Goal: Task Accomplishment & Management: Manage account settings

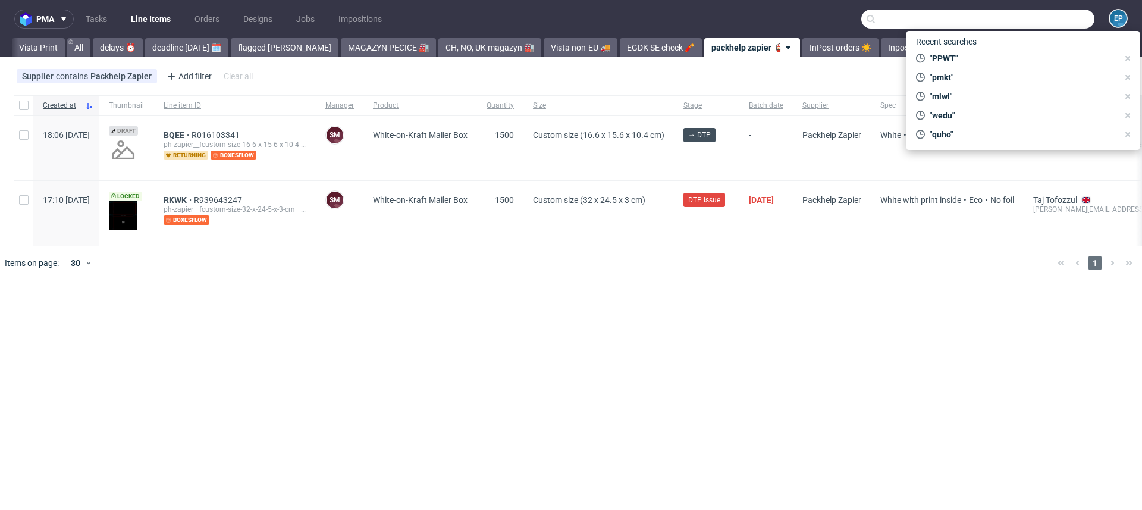
click at [1072, 18] on input "text" at bounding box center [977, 19] width 233 height 19
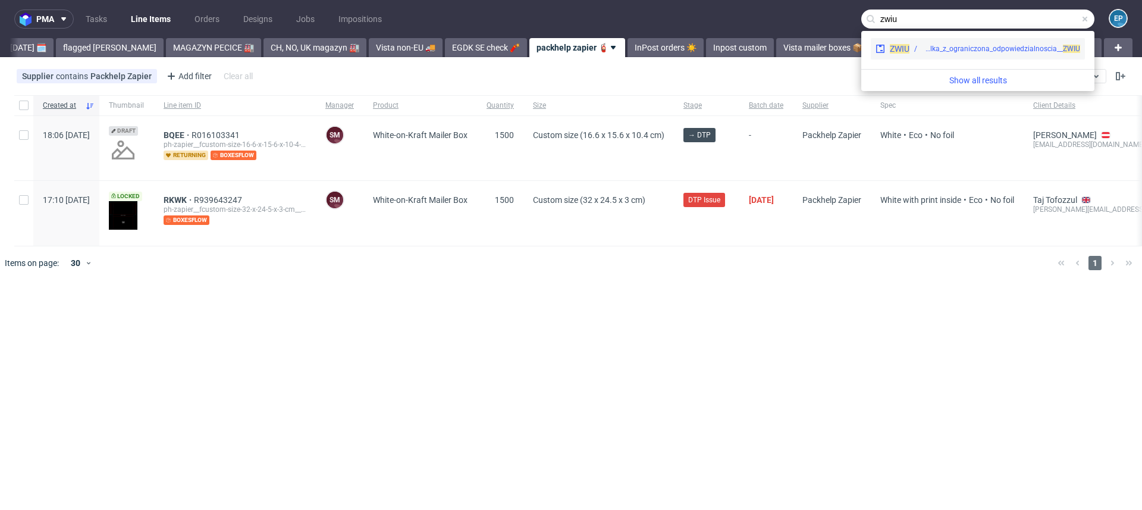
type input "zwiu"
click at [905, 54] on div "ZWIU" at bounding box center [900, 49] width 20 height 12
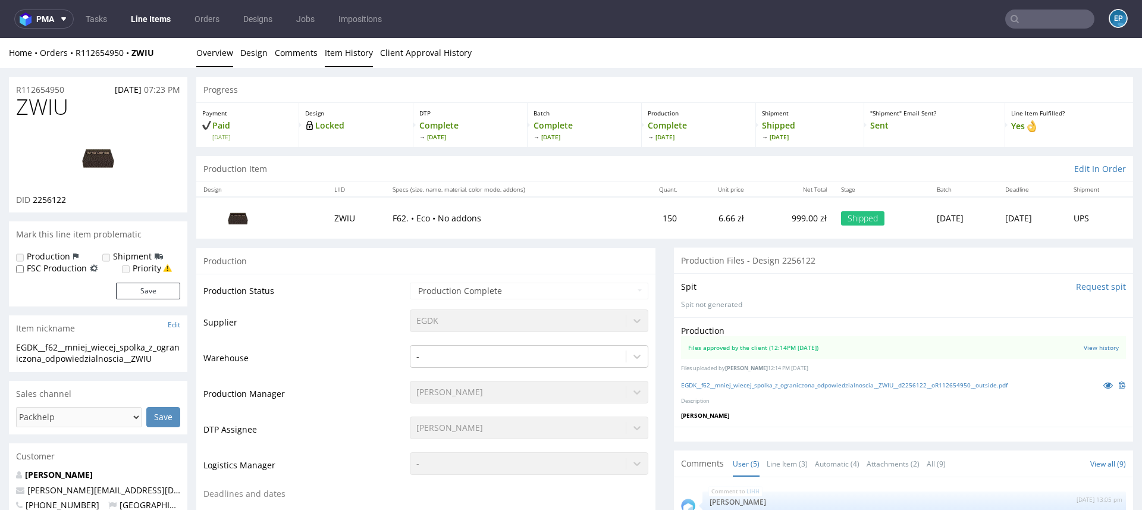
click at [358, 52] on link "Item History" at bounding box center [349, 52] width 48 height 29
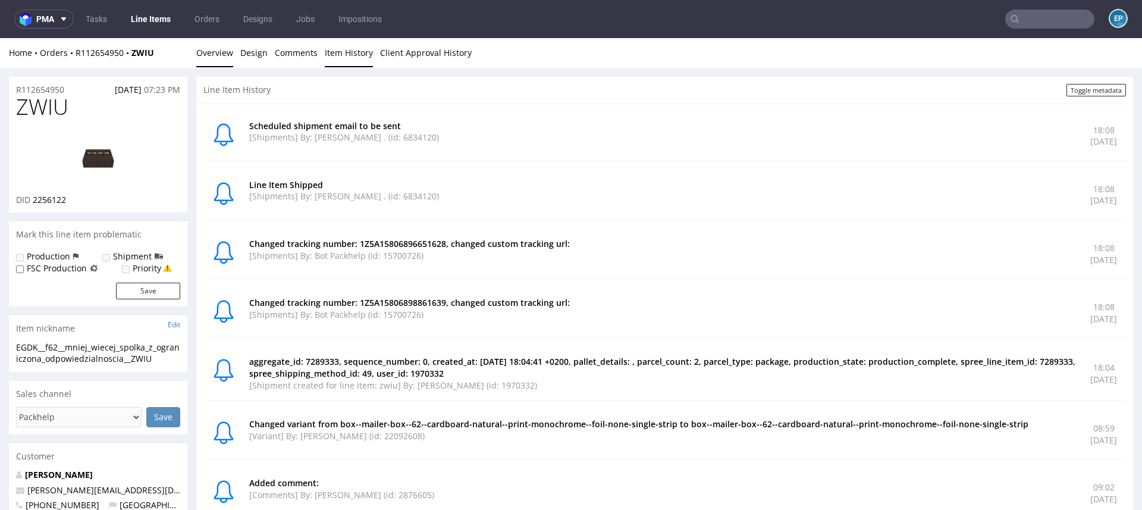
click at [212, 61] on link "Overview" at bounding box center [214, 52] width 37 height 29
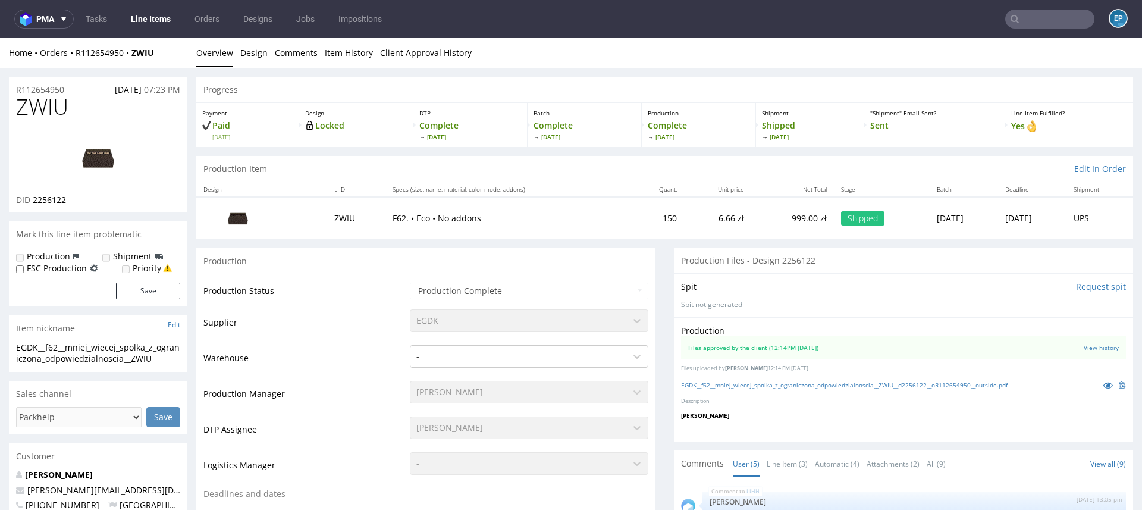
click at [142, 24] on link "Line Items" at bounding box center [151, 19] width 54 height 19
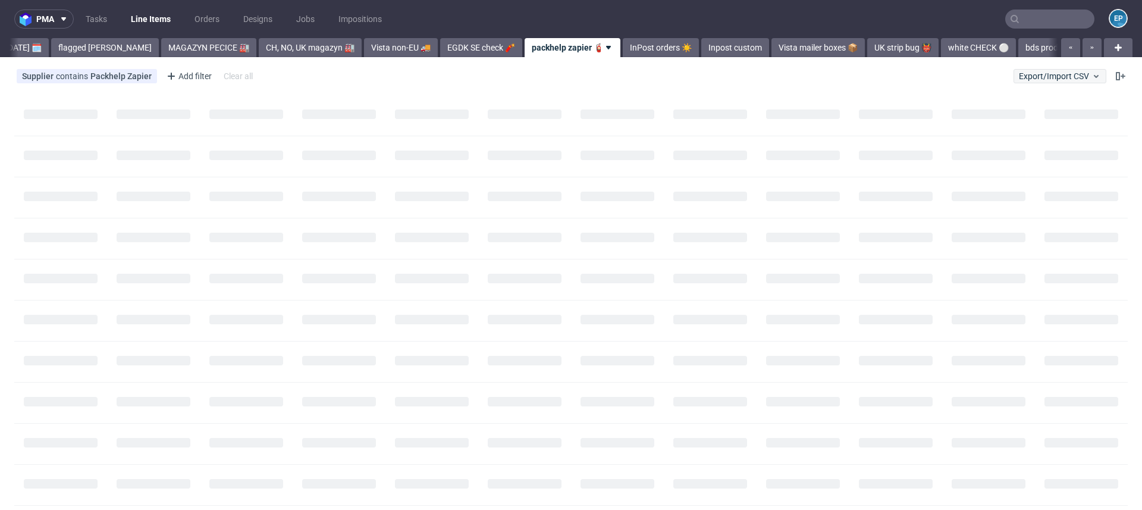
scroll to position [0, 181]
click at [1068, 76] on span "Export/Import CSV" at bounding box center [1060, 76] width 82 height 10
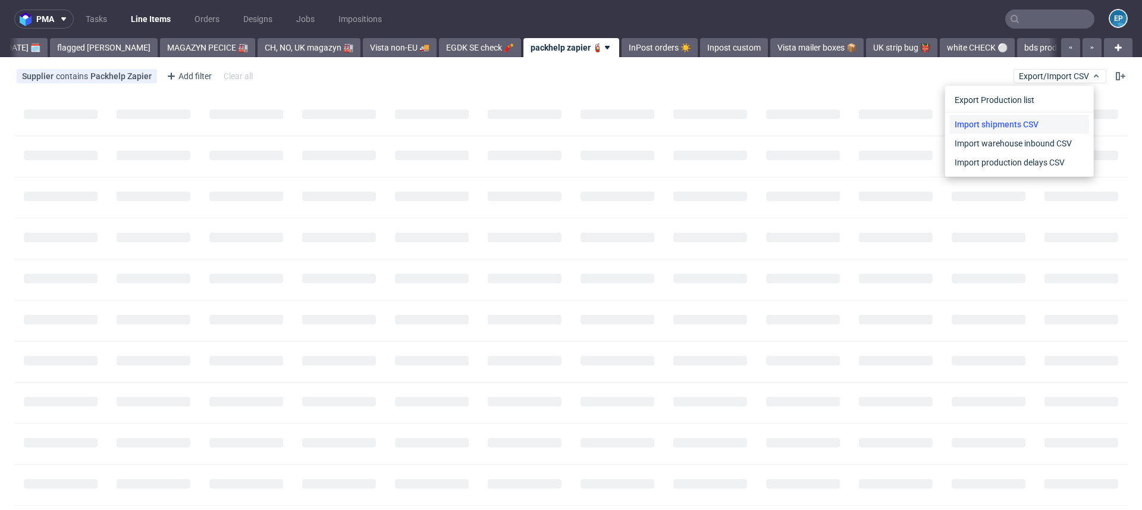
click at [1030, 130] on link "Import shipments CSV" at bounding box center [1019, 124] width 139 height 19
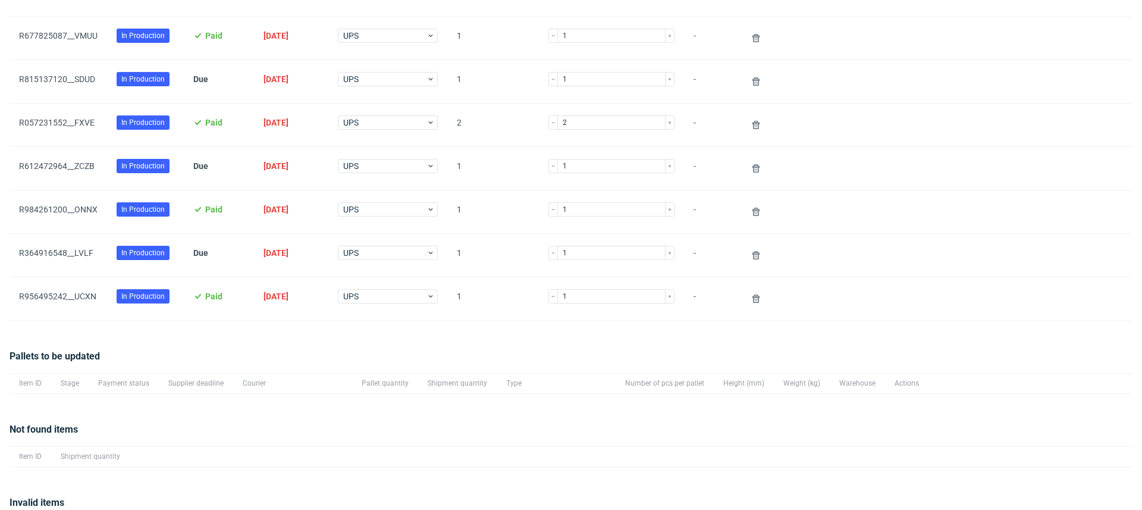
scroll to position [681, 0]
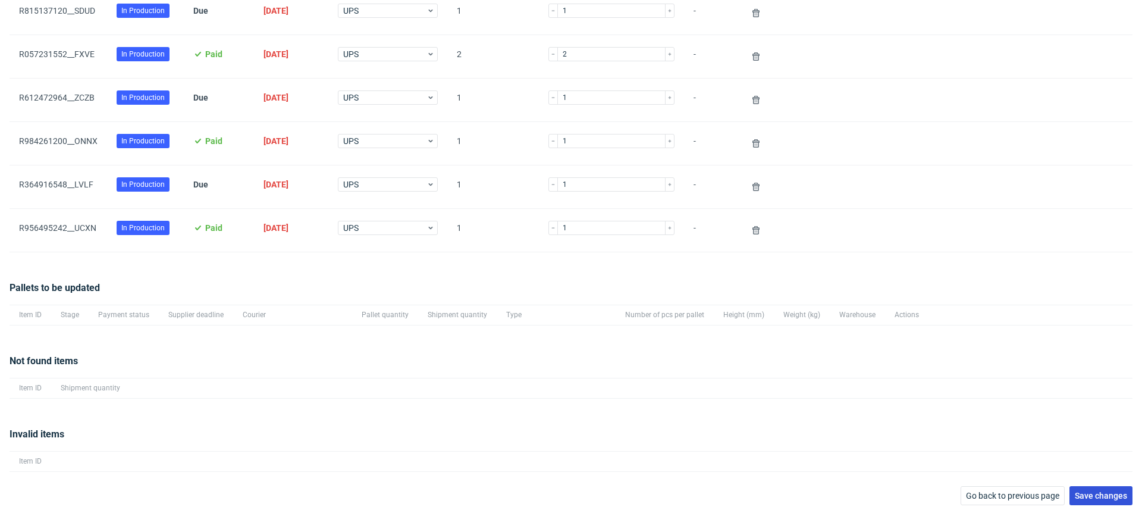
click at [1088, 492] on span "Save changes" at bounding box center [1101, 495] width 52 height 8
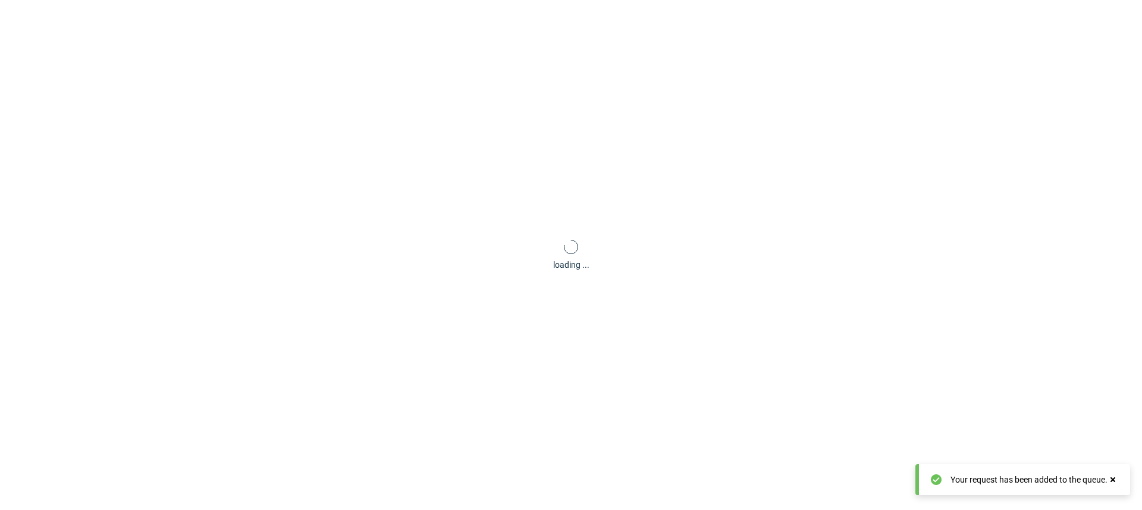
scroll to position [57, 0]
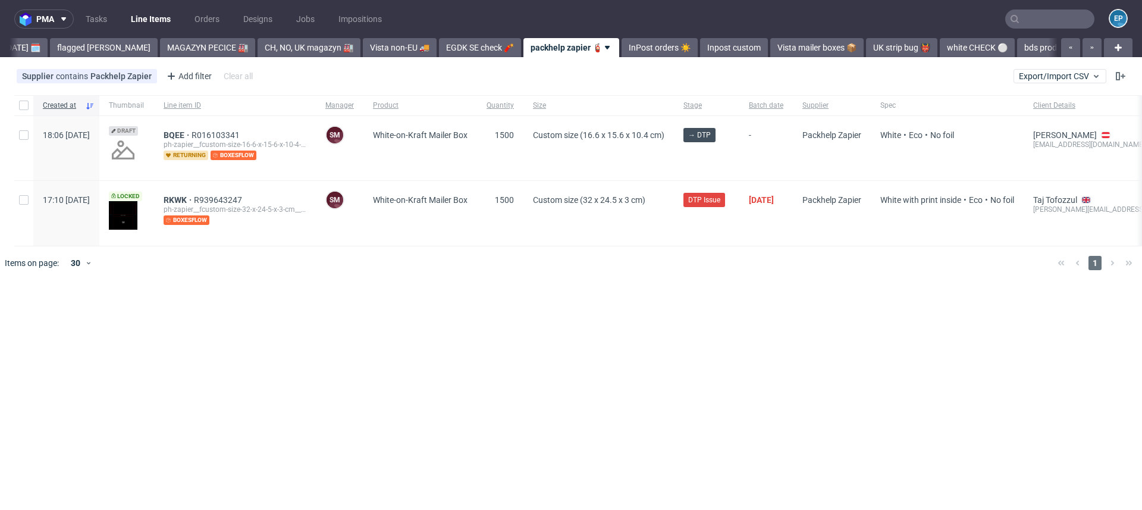
scroll to position [0, 175]
click at [1064, 18] on input "text" at bounding box center [1049, 19] width 89 height 19
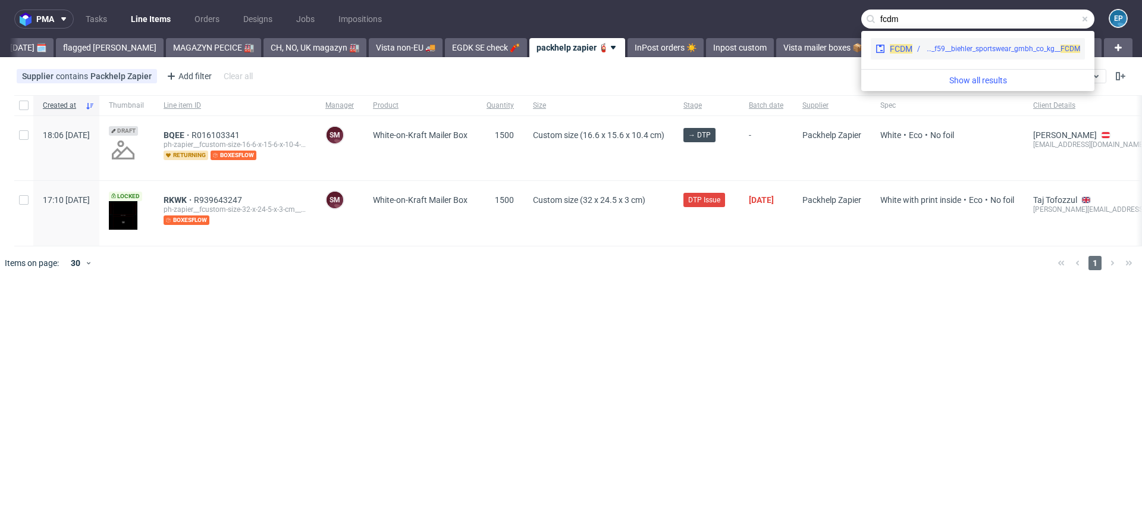
type input "fcdm"
click at [965, 51] on div "EGDK__f59__biehler_sportswear_gmbh_co_kg__ FCDM" at bounding box center [1002, 48] width 155 height 11
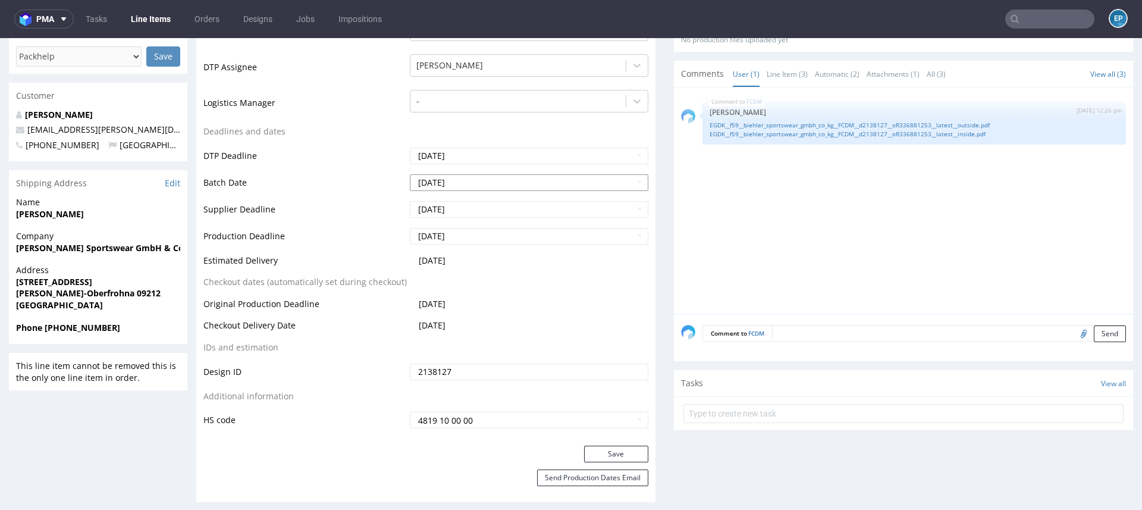
scroll to position [344, 0]
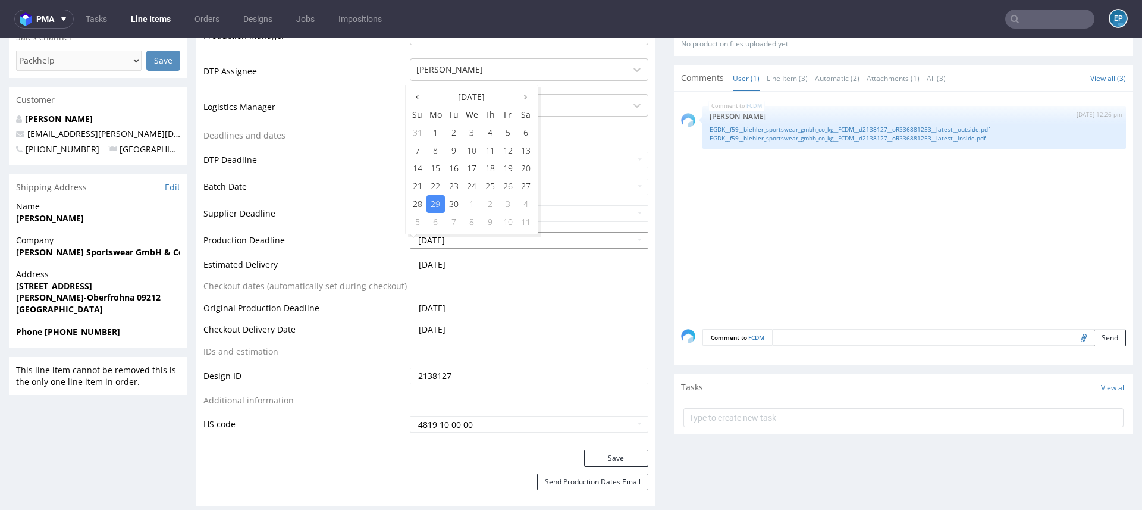
click at [538, 236] on input "[DATE]" at bounding box center [529, 240] width 239 height 17
click at [441, 223] on td "6" at bounding box center [436, 222] width 18 height 18
type input "[DATE]"
click at [623, 455] on button "Save" at bounding box center [616, 458] width 64 height 17
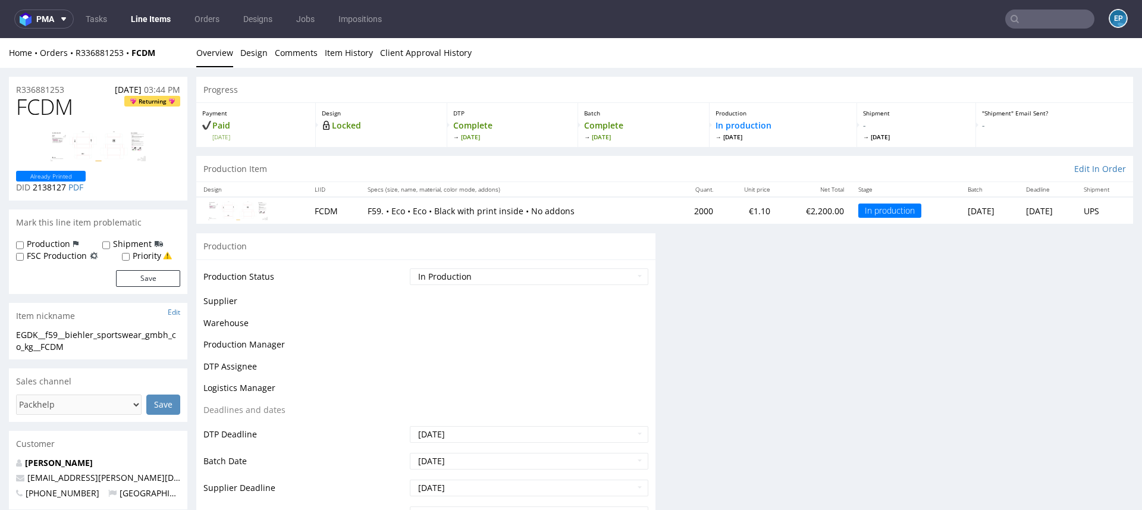
scroll to position [336, 0]
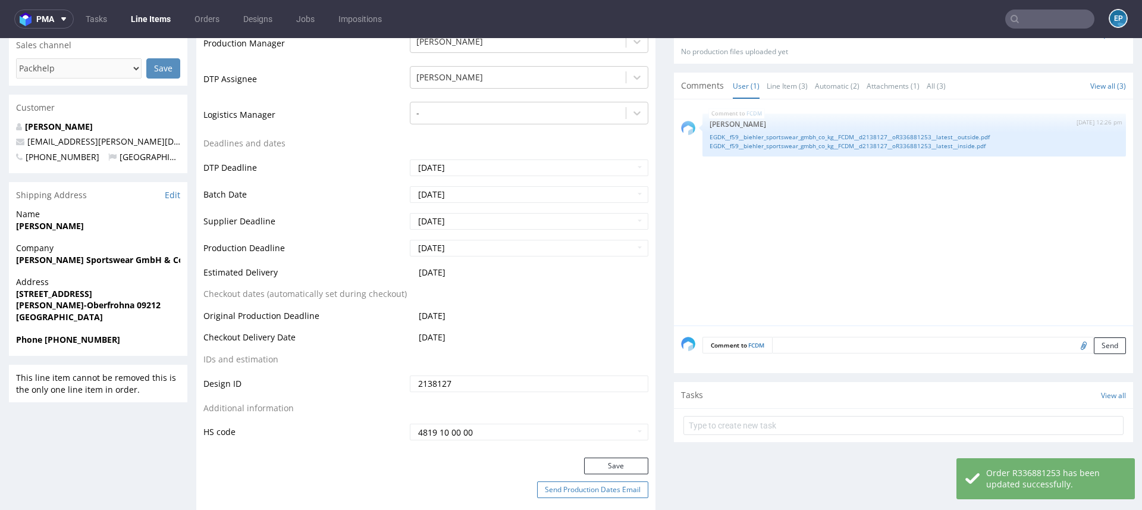
click at [568, 487] on button "Send Production Dates Email" at bounding box center [592, 489] width 111 height 17
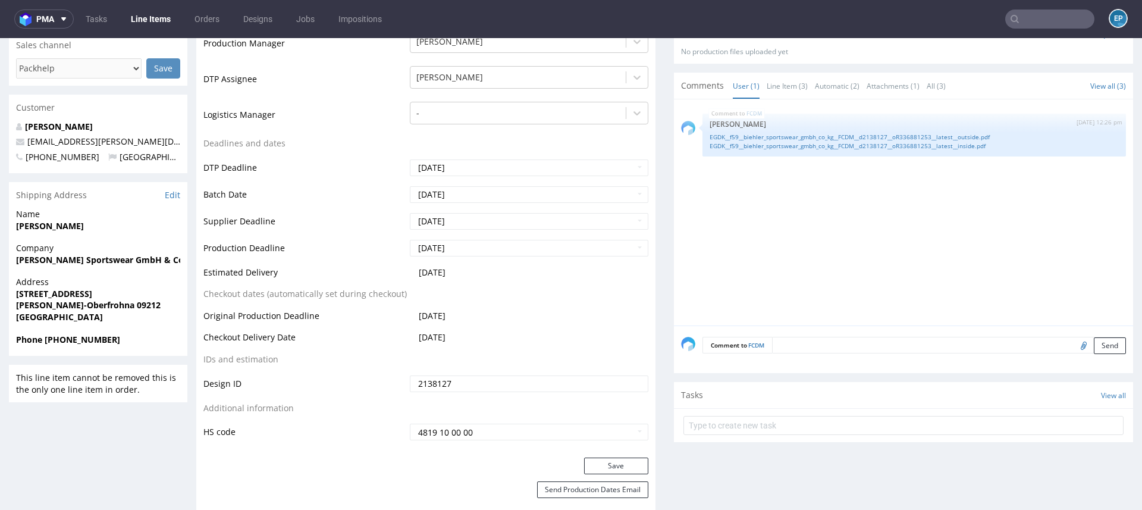
click at [1042, 24] on input "text" at bounding box center [1049, 19] width 89 height 19
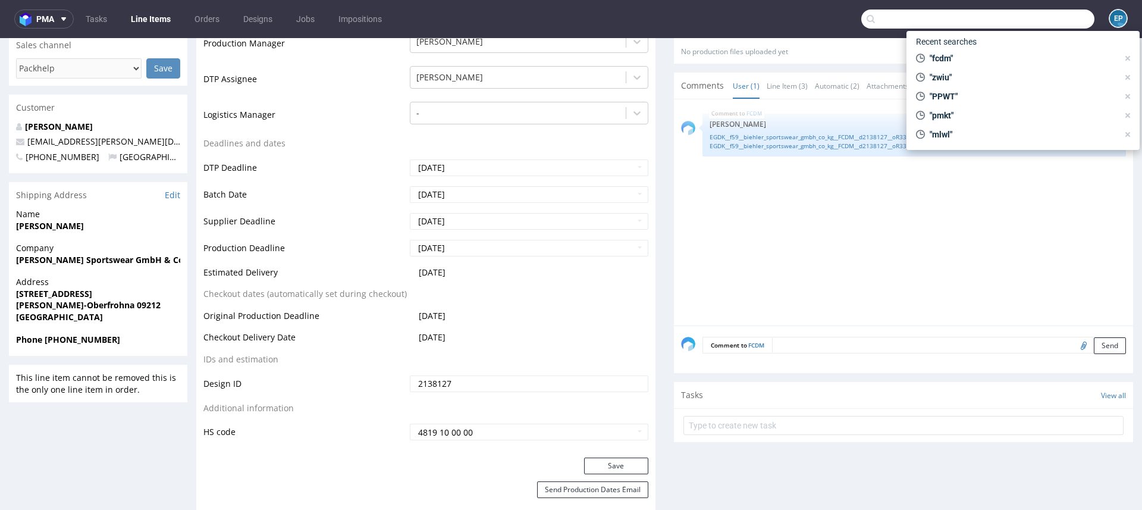
paste input "XVBO"
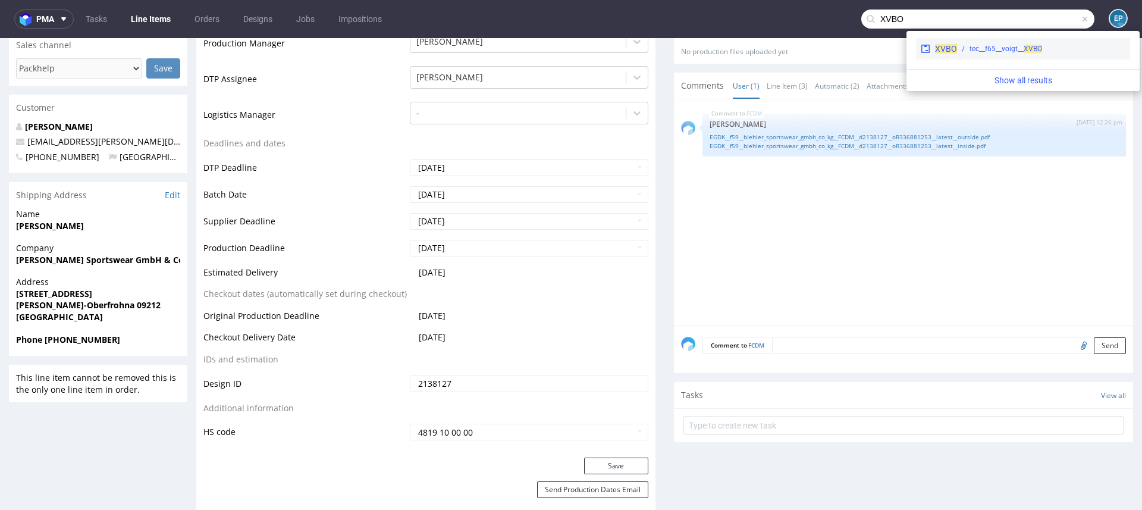
type input "XVBO"
click at [986, 51] on div "tec__f65__voigt__ XVBO" at bounding box center [1006, 48] width 73 height 11
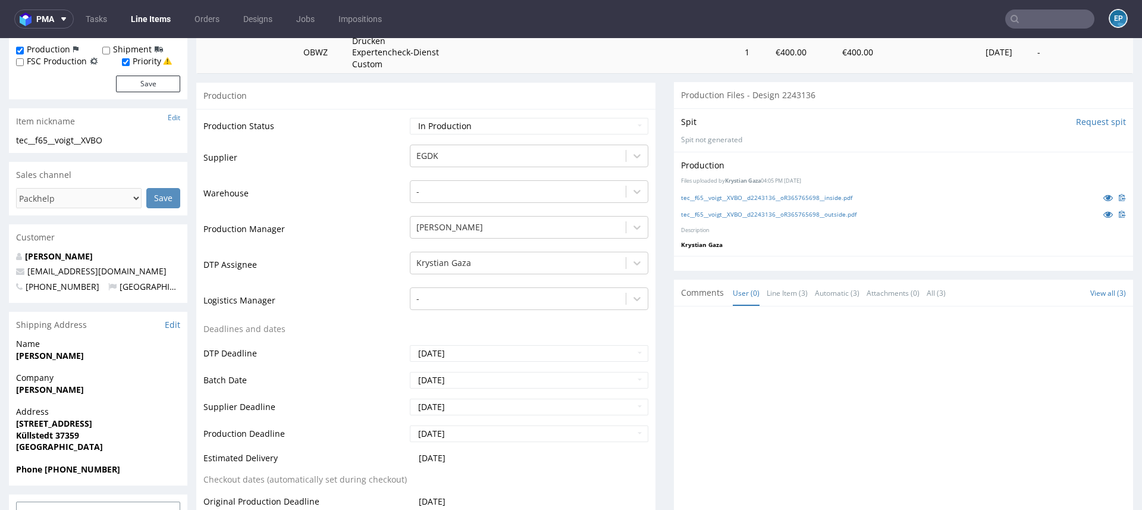
scroll to position [209, 0]
click at [1104, 212] on icon at bounding box center [1109, 212] width 10 height 8
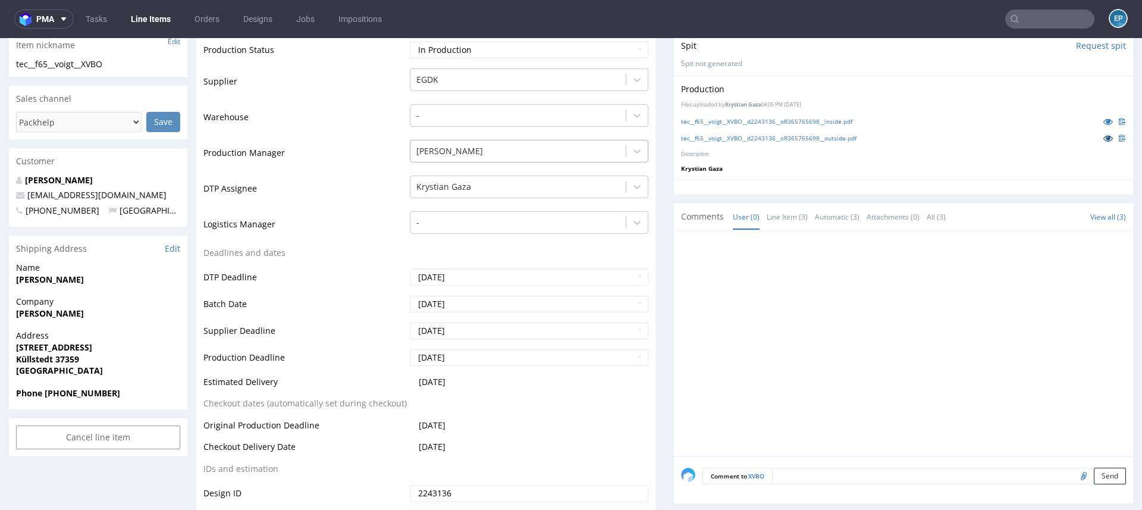
scroll to position [284, 0]
click at [153, 21] on link "Line Items" at bounding box center [151, 19] width 54 height 19
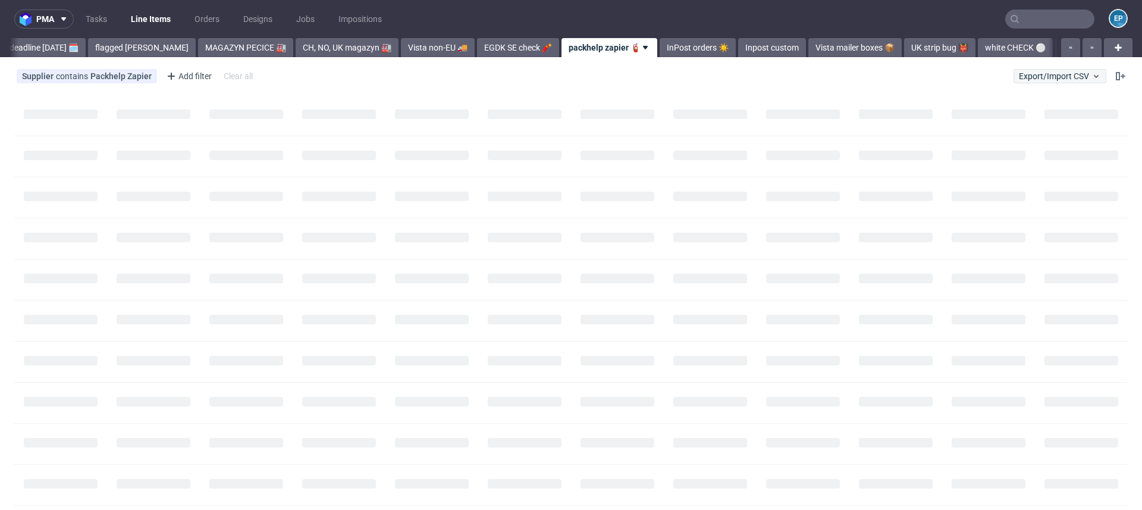
scroll to position [0, 181]
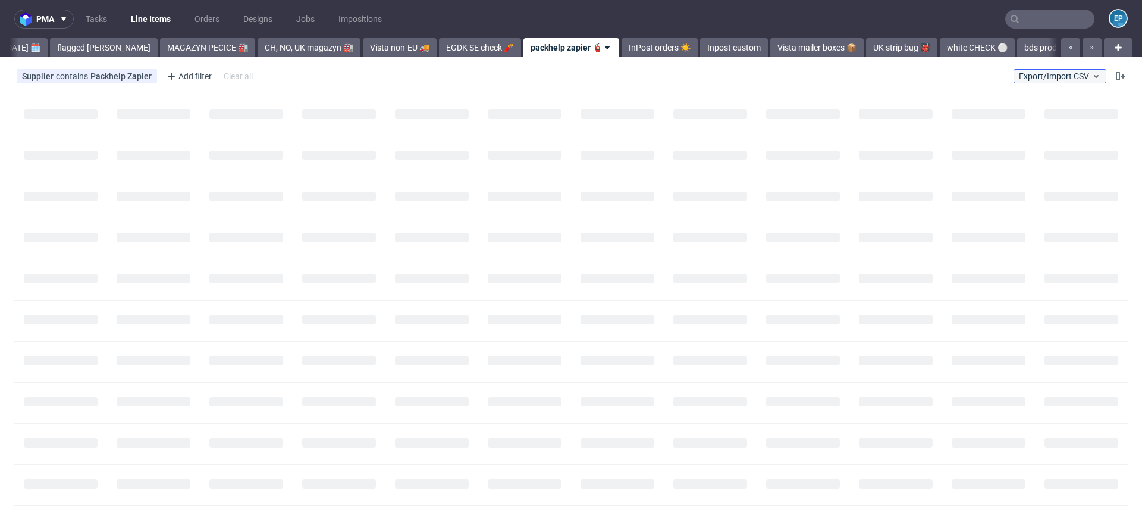
click at [1033, 73] on span "Export/Import CSV" at bounding box center [1060, 76] width 82 height 10
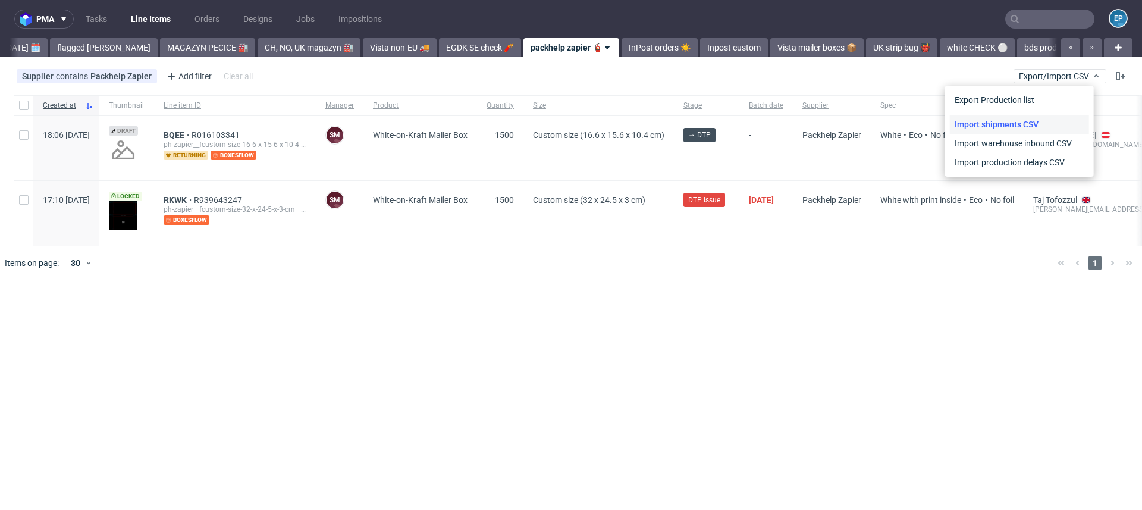
click at [1009, 117] on link "Import shipments CSV" at bounding box center [1019, 124] width 139 height 19
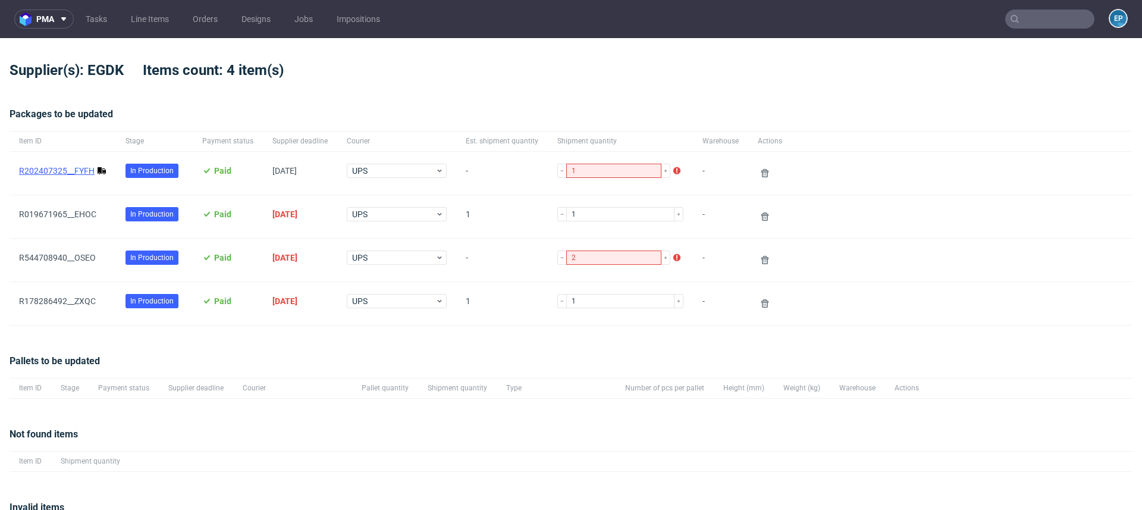
click at [70, 173] on link "R202407325__FYFH" at bounding box center [57, 171] width 76 height 10
click at [758, 167] on button at bounding box center [765, 173] width 14 height 14
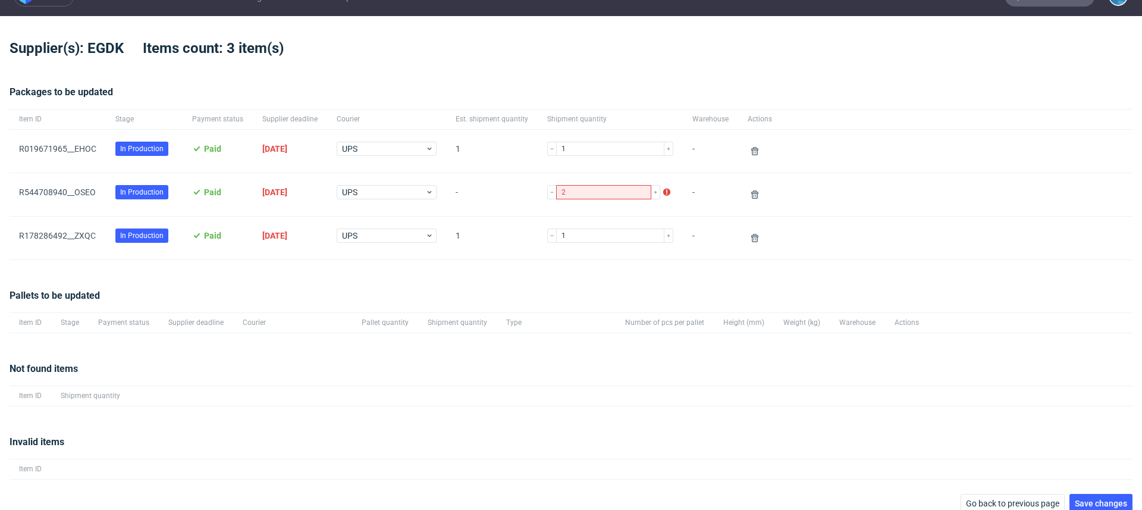
scroll to position [33, 0]
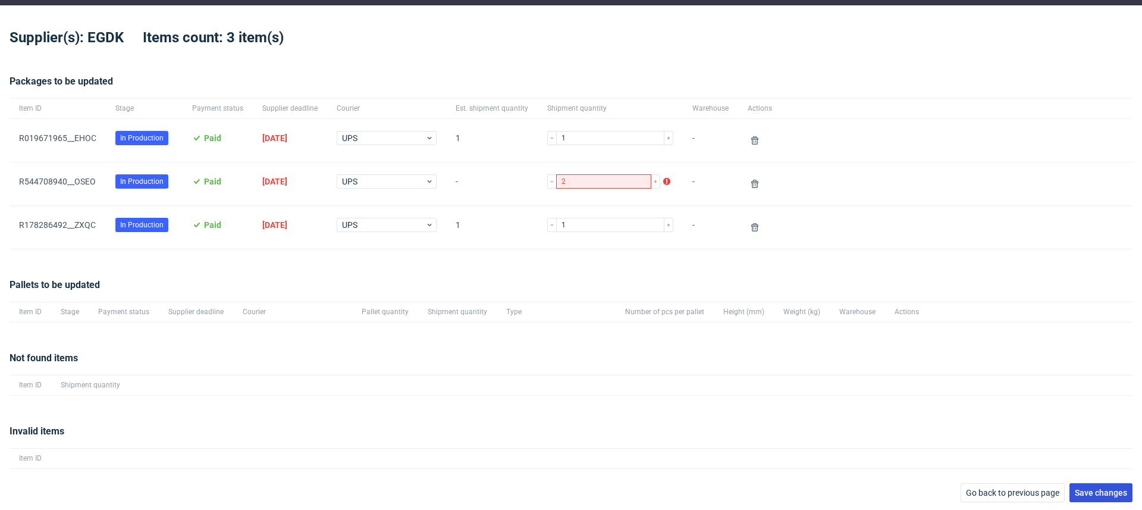
click at [1075, 488] on span "Save changes" at bounding box center [1101, 492] width 52 height 8
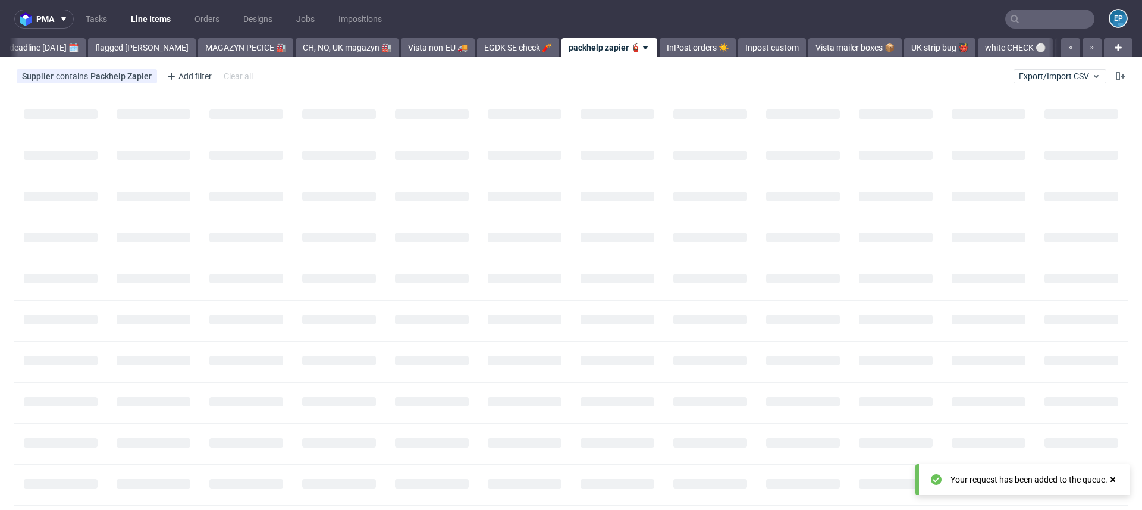
scroll to position [0, 175]
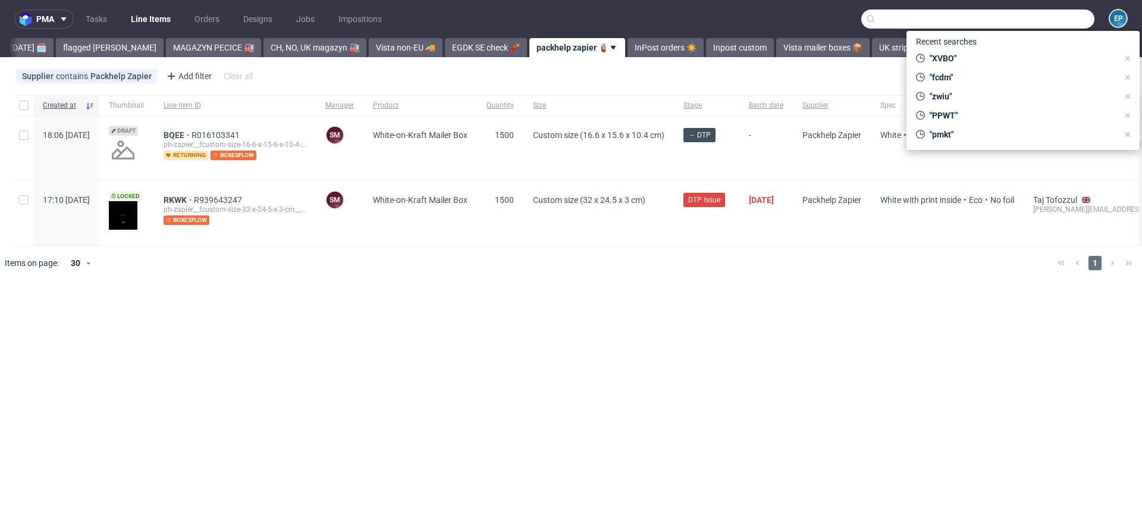
click at [1038, 18] on input "text" at bounding box center [977, 19] width 233 height 19
paste input "OTSS"
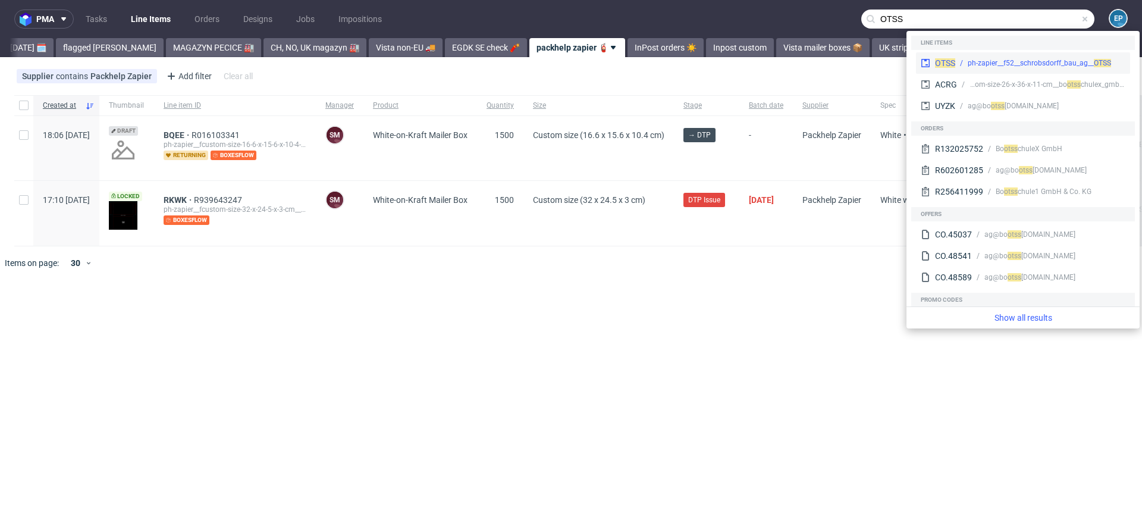
type input "OTSS"
click at [971, 54] on div "OTSS ph-zapier__f52__schrobsdorff_bau_ag__ OTSS" at bounding box center [1023, 62] width 214 height 21
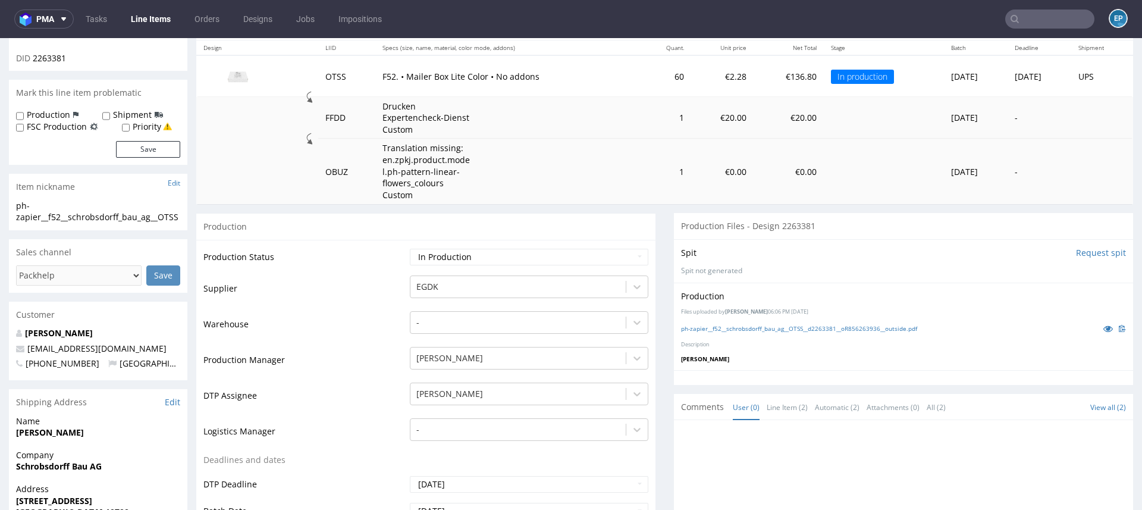
scroll to position [103, 0]
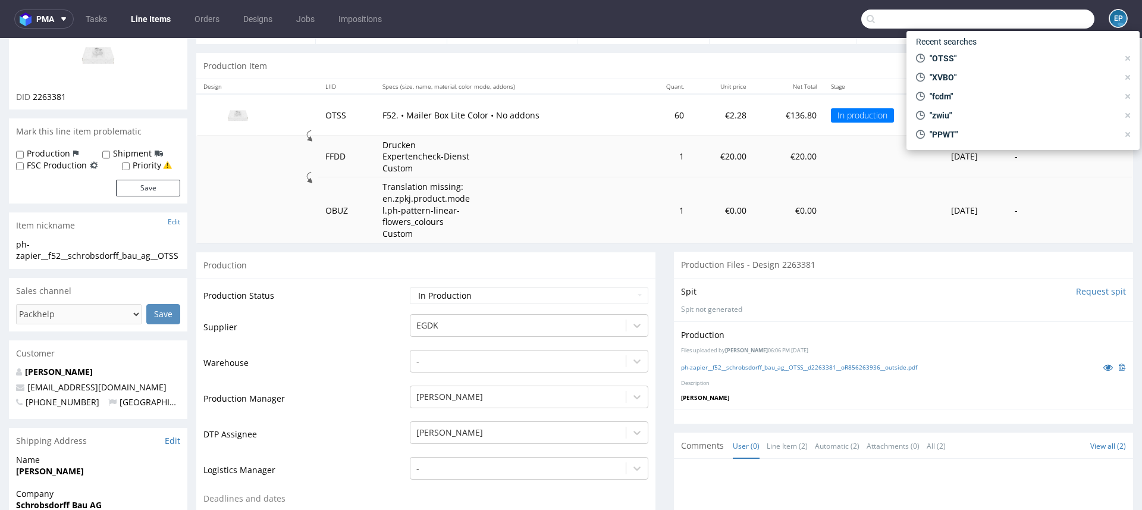
click at [1030, 13] on input "text" at bounding box center [977, 19] width 233 height 19
paste input "YSSE"
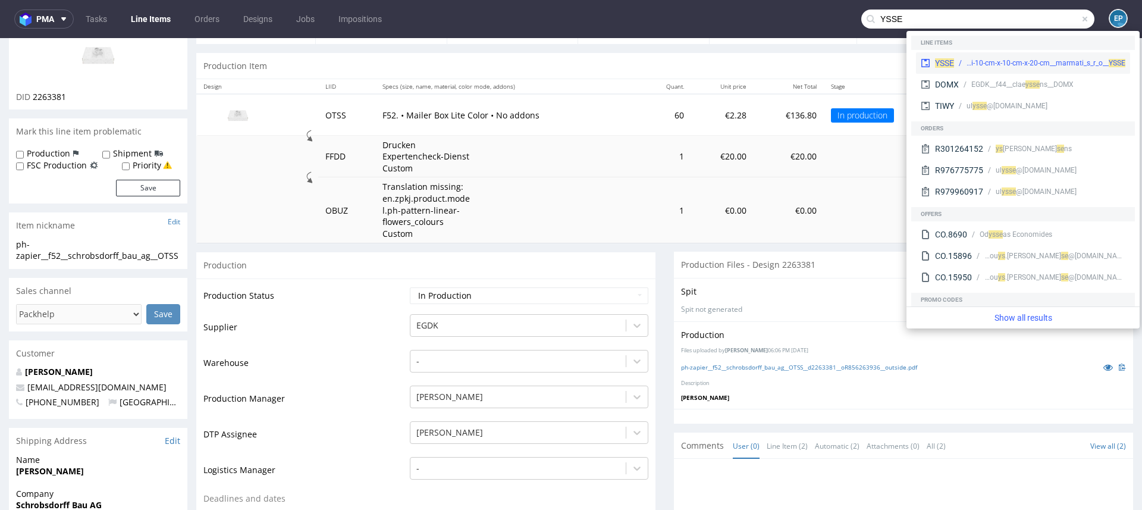
type input "YSSE"
click at [969, 58] on div "egdk__l40i-10-cm-x-10-cm-x-20-cm__marmati_s_r_o__ YSSE" at bounding box center [1046, 63] width 159 height 11
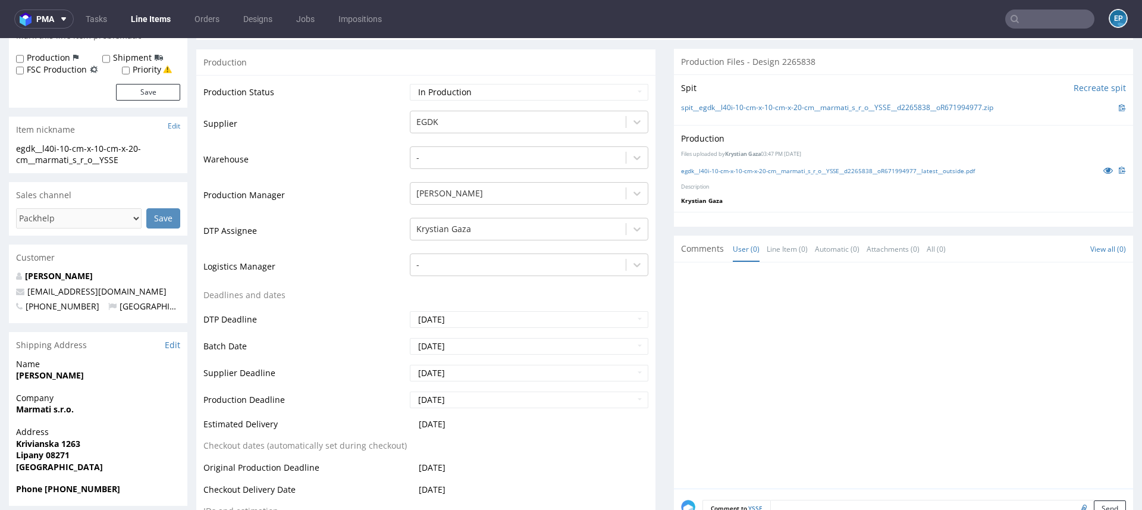
scroll to position [200, 0]
click at [140, 30] on nav "pma Tasks Line Items Orders Designs Jobs Impositions EP" at bounding box center [571, 19] width 1142 height 38
click at [140, 19] on link "Line Items" at bounding box center [151, 19] width 54 height 19
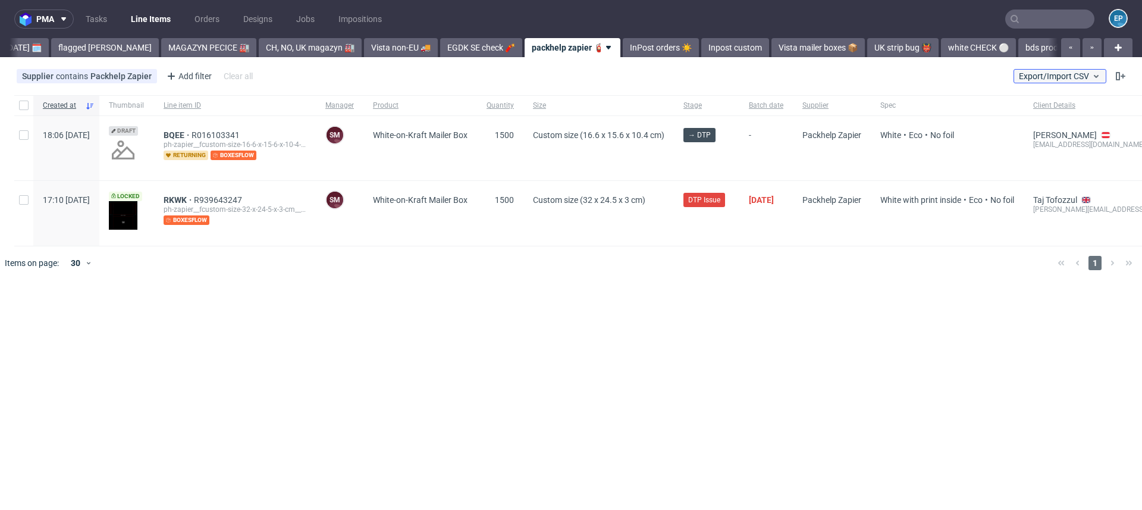
scroll to position [0, 175]
click at [1039, 72] on span "Export/Import CSV" at bounding box center [1060, 76] width 82 height 10
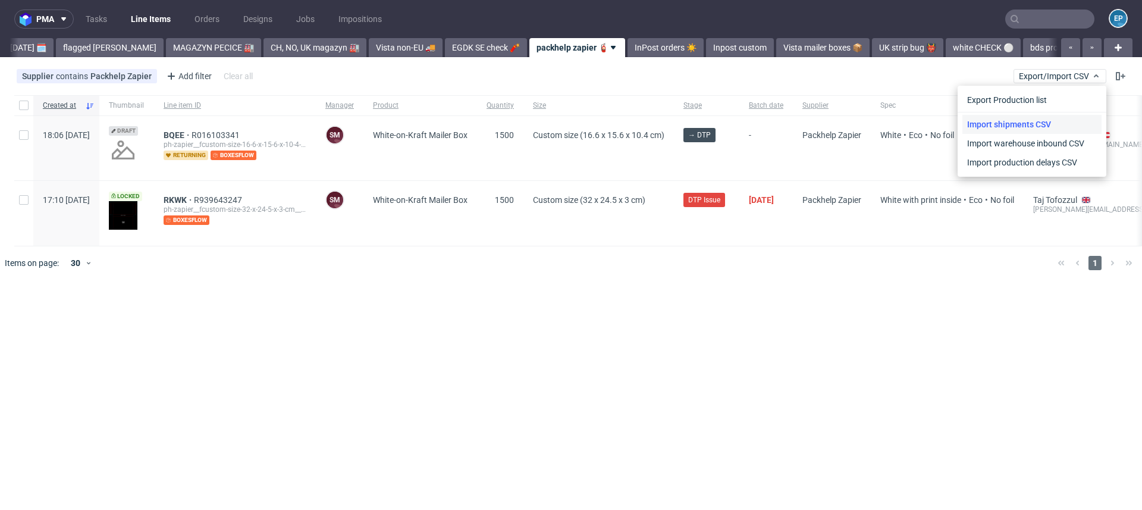
click at [1017, 117] on link "Import shipments CSV" at bounding box center [1032, 124] width 139 height 19
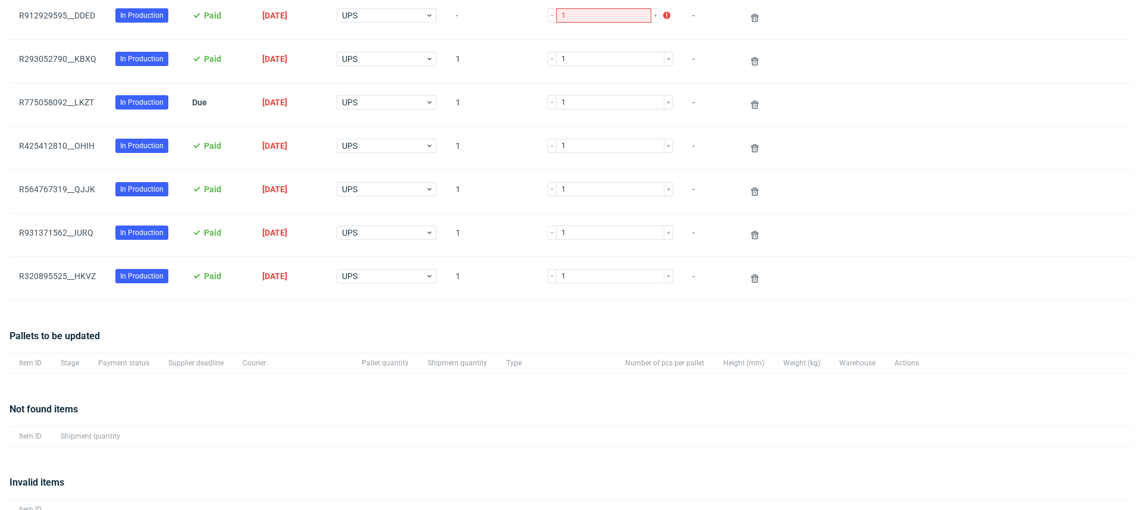
scroll to position [157, 0]
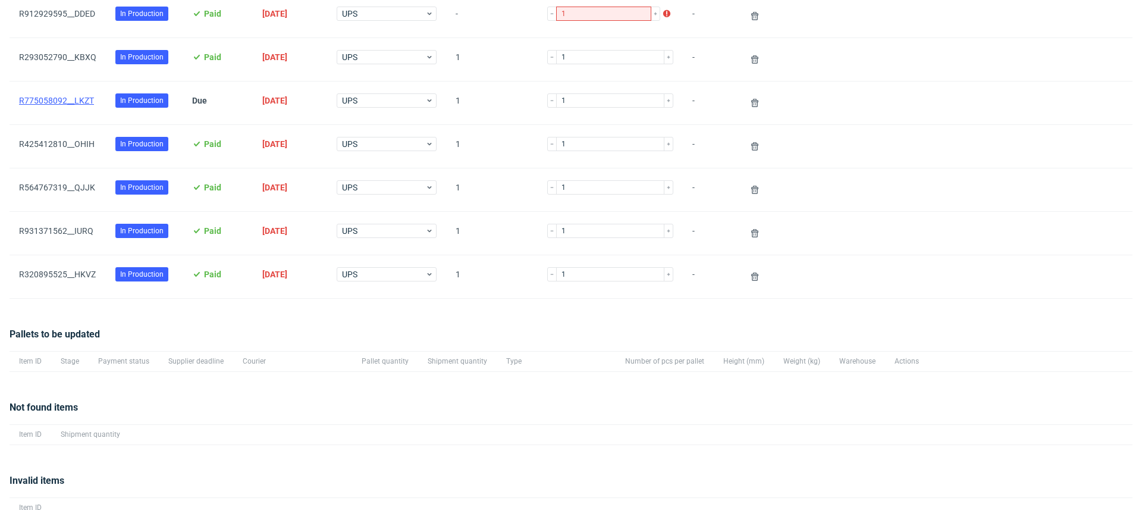
click at [71, 101] on link "R775058092__LKZT" at bounding box center [56, 101] width 75 height 10
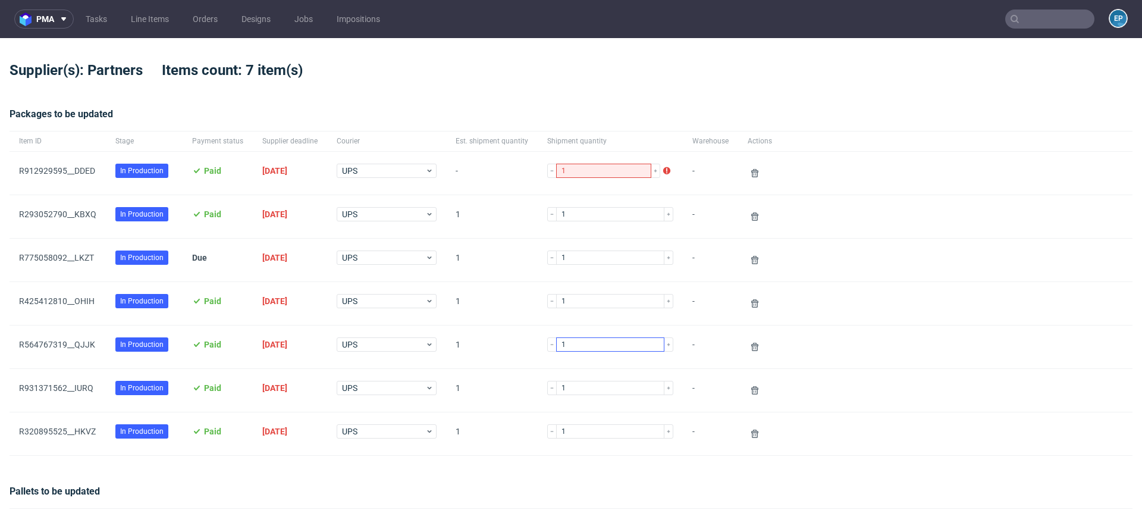
scroll to position [206, 0]
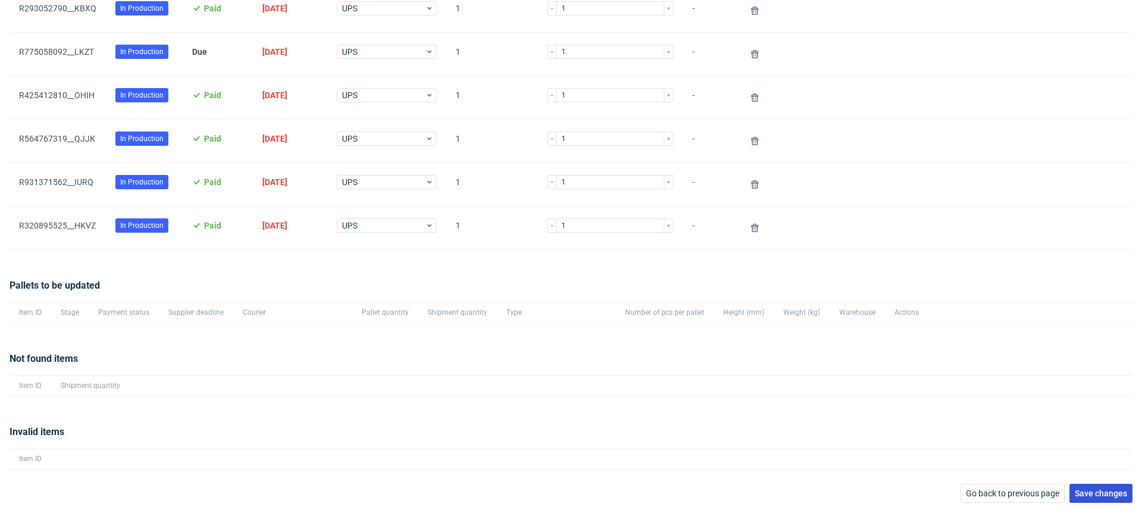
click at [1087, 489] on span "Save changes" at bounding box center [1101, 493] width 52 height 8
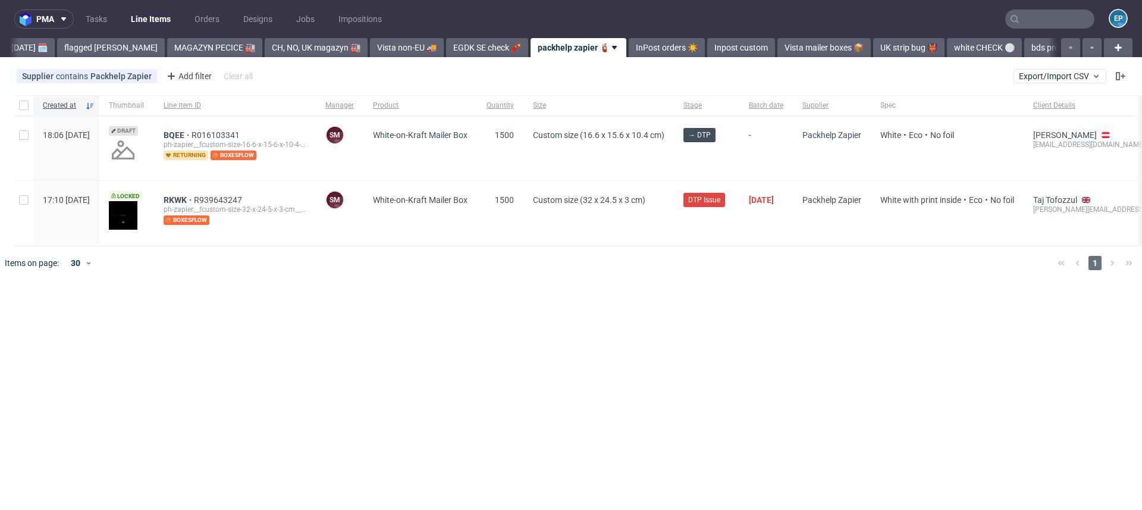
scroll to position [0, 175]
click at [1057, 9] on nav "pma Tasks Line Items Orders Designs Jobs Impositions EP" at bounding box center [571, 19] width 1142 height 38
click at [1057, 23] on input "text" at bounding box center [1049, 19] width 89 height 19
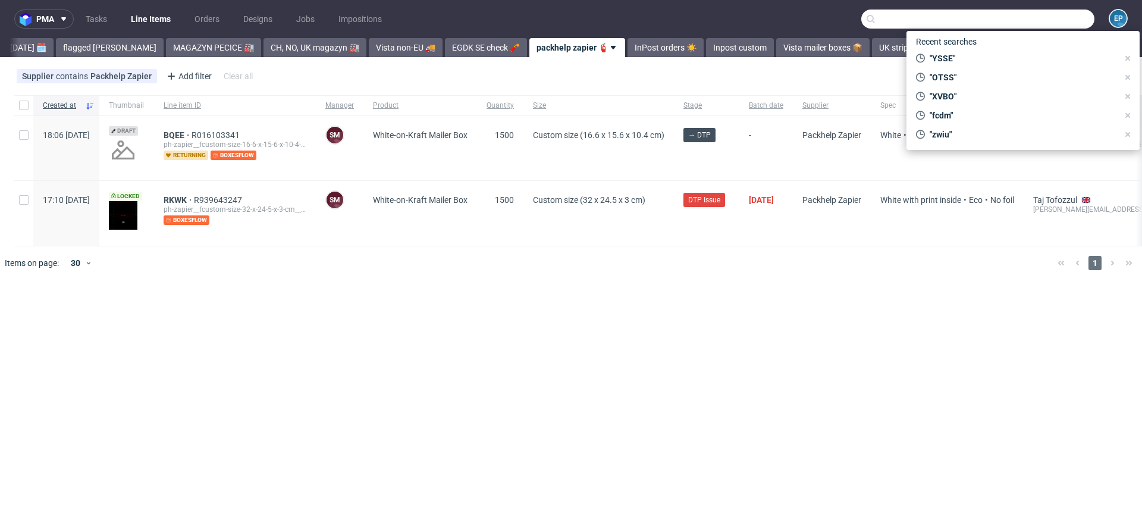
paste input "YETM"
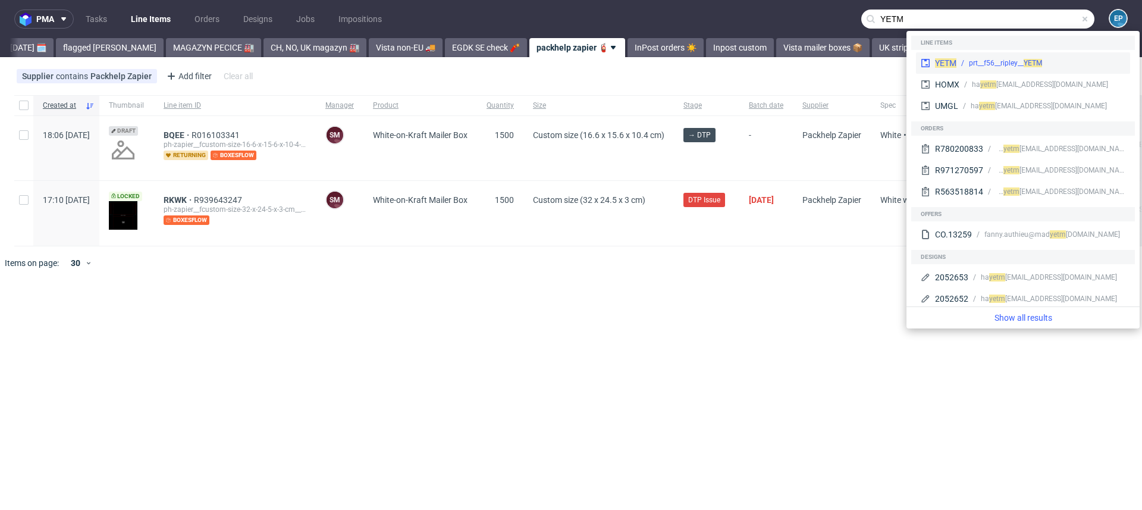
type input "YETM"
click at [974, 61] on div "prt__f56__ripley__ YETM" at bounding box center [1005, 63] width 73 height 11
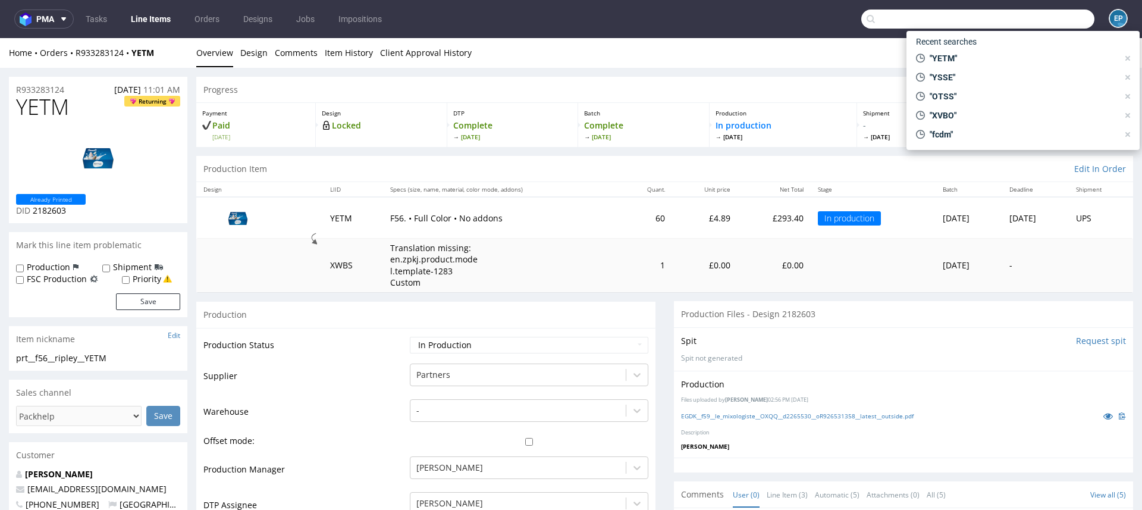
click at [1061, 16] on input "text" at bounding box center [977, 19] width 233 height 19
paste input "EKWZ"
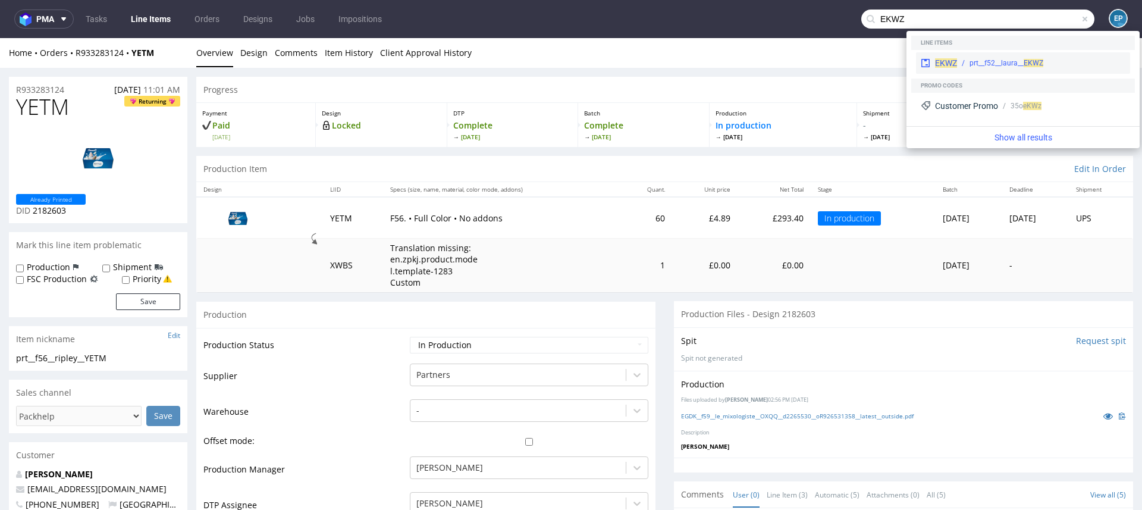
type input "EKWZ"
click at [983, 55] on div "EKWZ prt__f52__laura__ EKWZ" at bounding box center [1023, 62] width 214 height 21
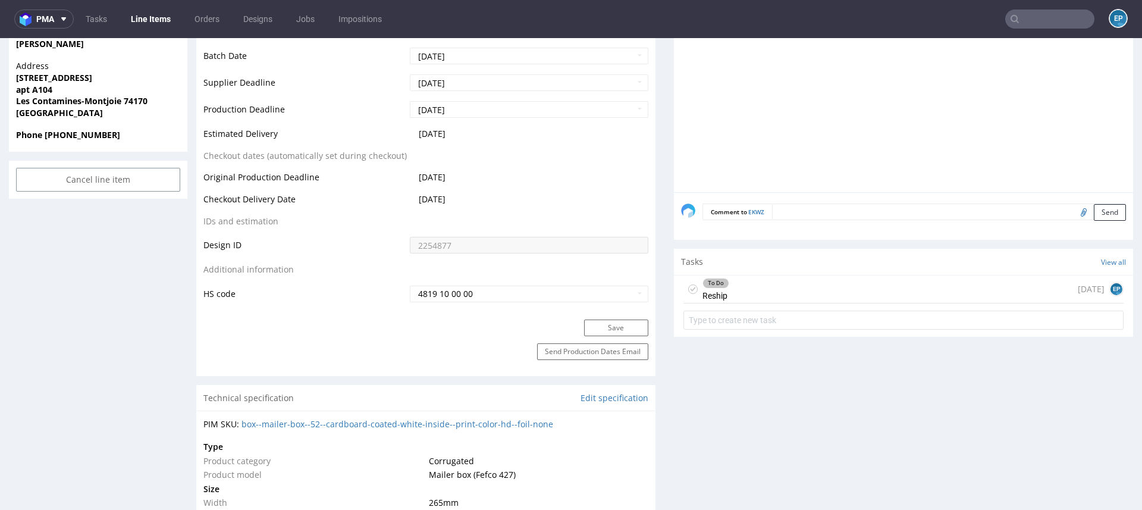
scroll to position [553, 0]
click at [871, 284] on div "To Do Reship [DATE] EP" at bounding box center [904, 289] width 440 height 28
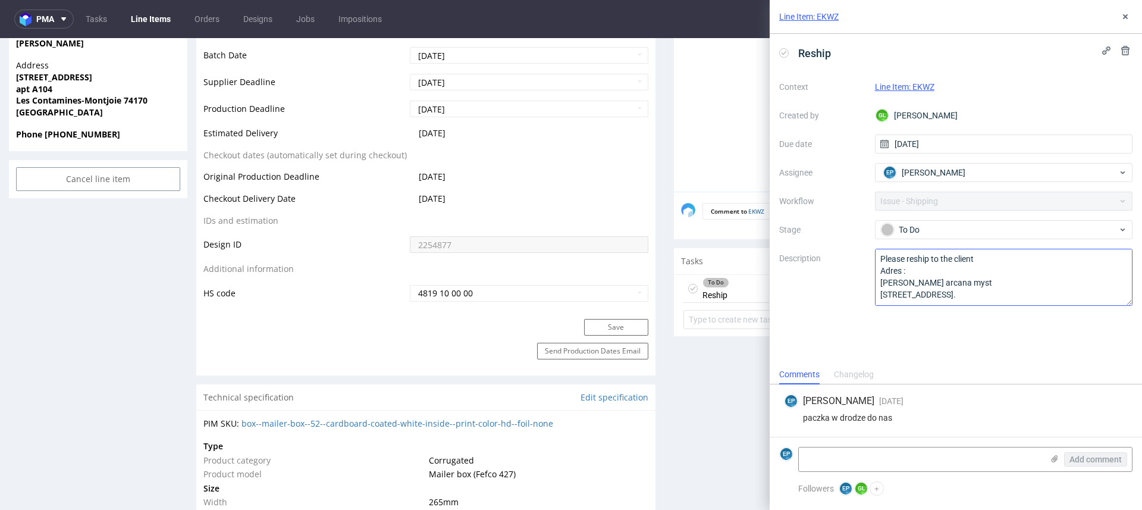
scroll to position [24, 0]
drag, startPoint x: 879, startPoint y: 264, endPoint x: 1032, endPoint y: 296, distance: 156.9
click at [1032, 296] on textarea "Please reship to the client Adres : [PERSON_NAME] arcana myst [STREET_ADDRESS]." at bounding box center [1004, 277] width 258 height 57
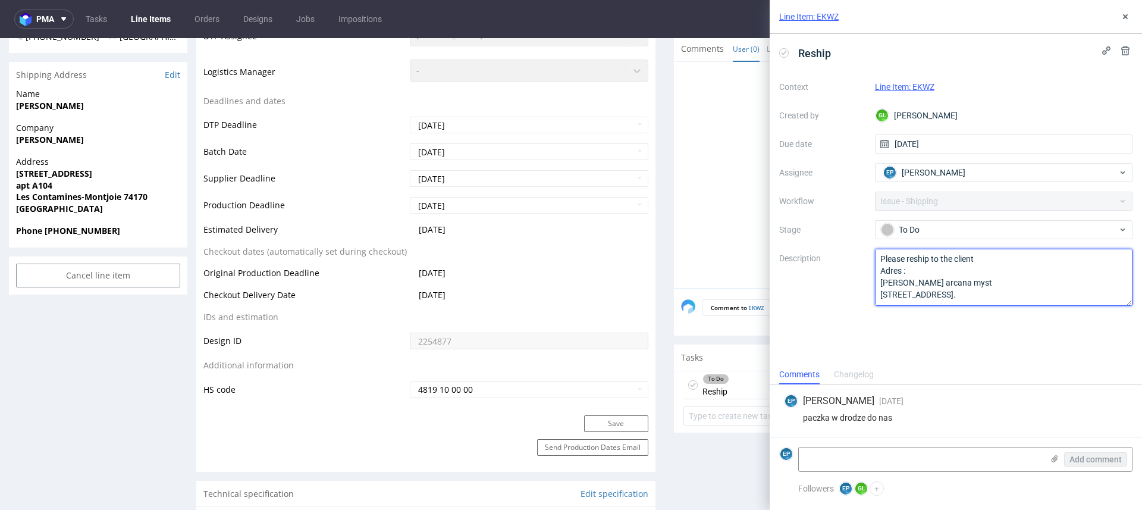
scroll to position [455, 0]
click at [939, 280] on textarea "Please reship to the client Adres : [PERSON_NAME] arcana myst [STREET_ADDRESS]." at bounding box center [1004, 277] width 258 height 57
drag, startPoint x: 878, startPoint y: 260, endPoint x: 1132, endPoint y: 317, distance: 260.4
click at [1132, 317] on div "Reship Context Line Item: EKWZ Created by GL [PERSON_NAME] Due date [DATE] Assi…" at bounding box center [956, 199] width 372 height 331
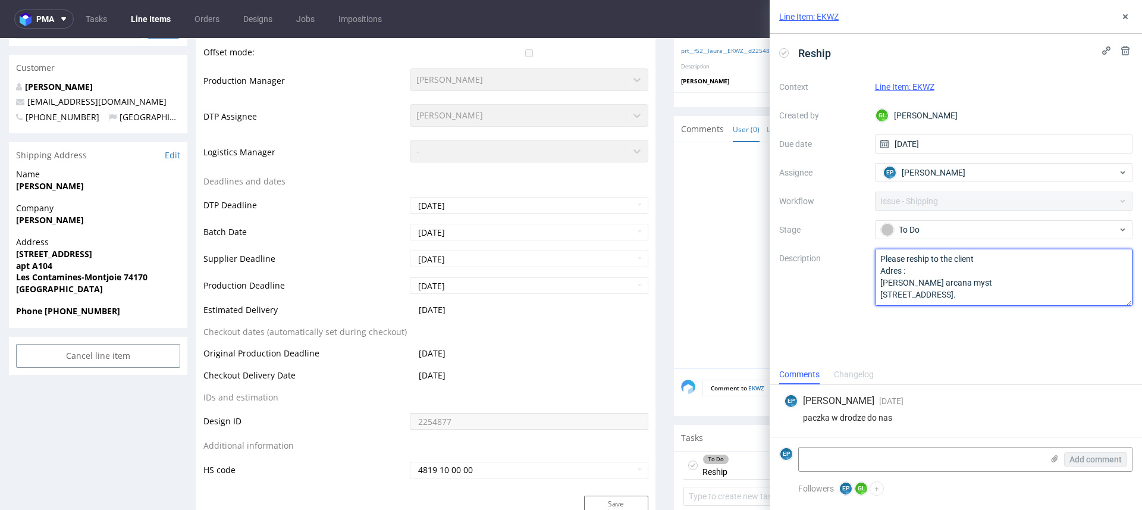
scroll to position [0, 0]
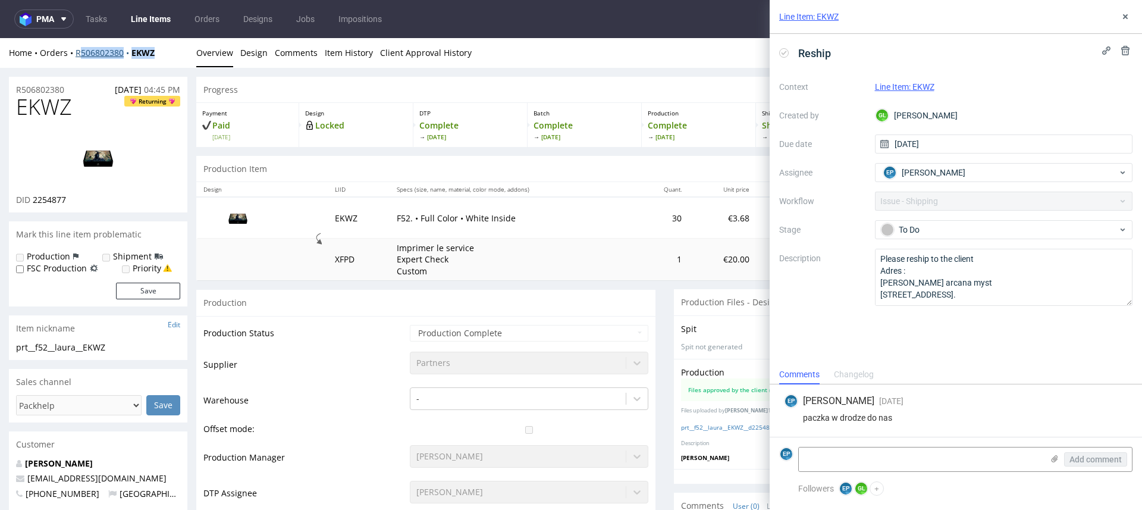
drag, startPoint x: 163, startPoint y: 52, endPoint x: 78, endPoint y: 53, distance: 85.1
click at [78, 53] on div "Home Orders R506802380 EKWZ" at bounding box center [98, 53] width 178 height 12
drag, startPoint x: 173, startPoint y: 54, endPoint x: 77, endPoint y: 54, distance: 95.8
click at [77, 54] on div "Home Orders R506802380 EKWZ" at bounding box center [98, 53] width 178 height 12
copy div "R506802380 EKWZ"
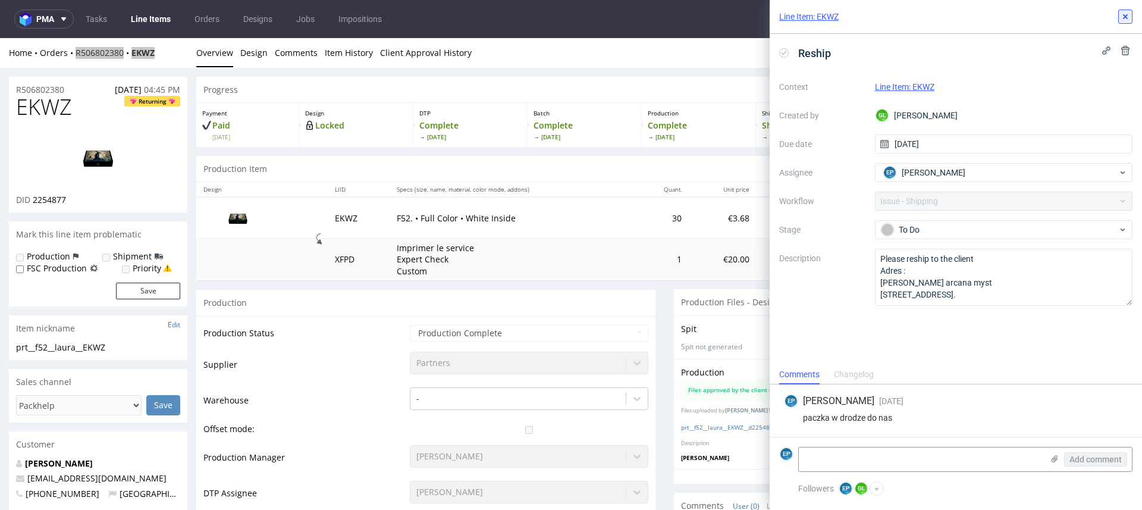
click at [1127, 16] on icon at bounding box center [1126, 17] width 10 height 10
